Goal: Check status: Check status

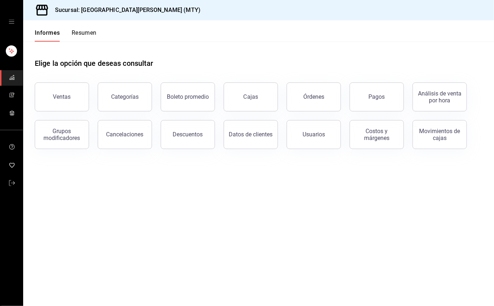
click at [58, 114] on div "Grupos modificadores" at bounding box center [57, 130] width 63 height 38
click at [62, 106] on button "Ventas" at bounding box center [62, 97] width 54 height 29
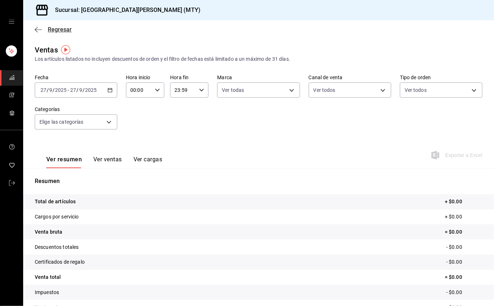
click at [58, 28] on font "Regresar" at bounding box center [60, 29] width 24 height 7
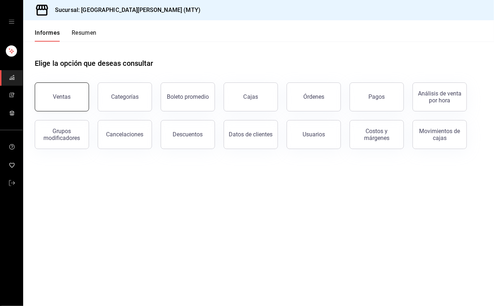
click at [64, 92] on button "Ventas" at bounding box center [62, 97] width 54 height 29
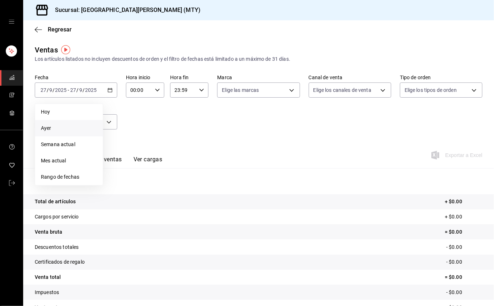
click at [73, 126] on span "Ayer" at bounding box center [69, 129] width 56 height 8
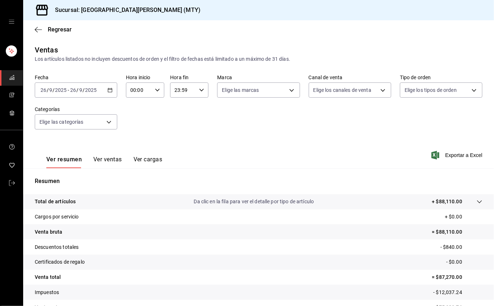
scroll to position [41, 0]
